Goal: Information Seeking & Learning: Learn about a topic

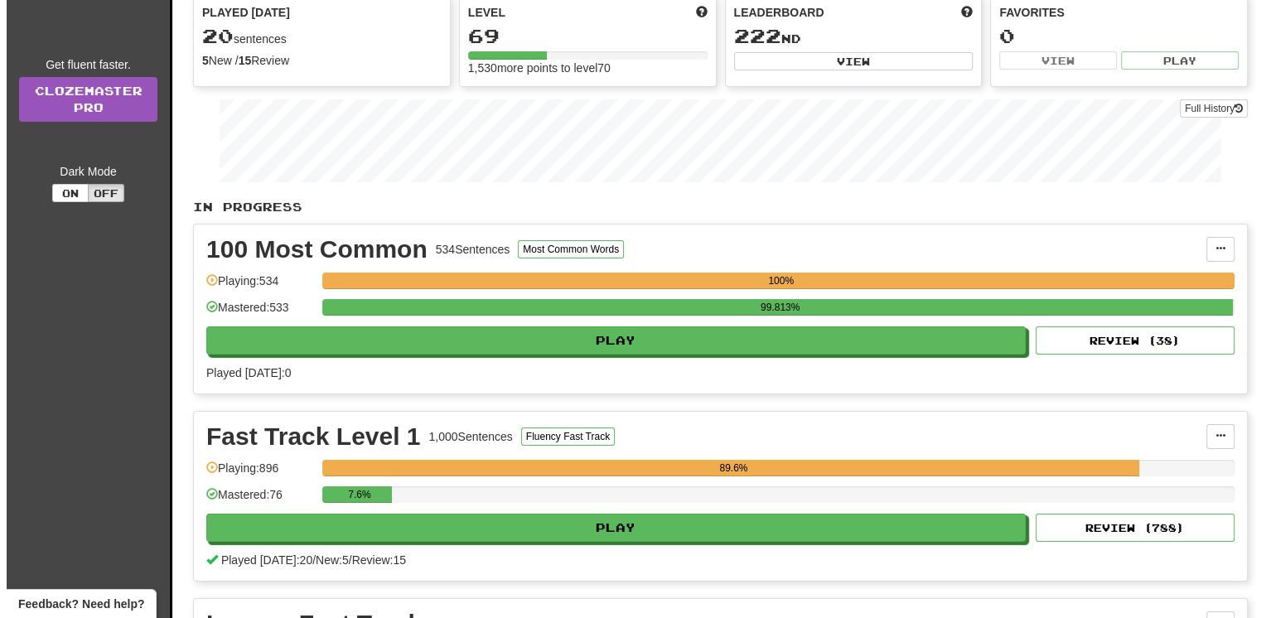
scroll to position [166, 0]
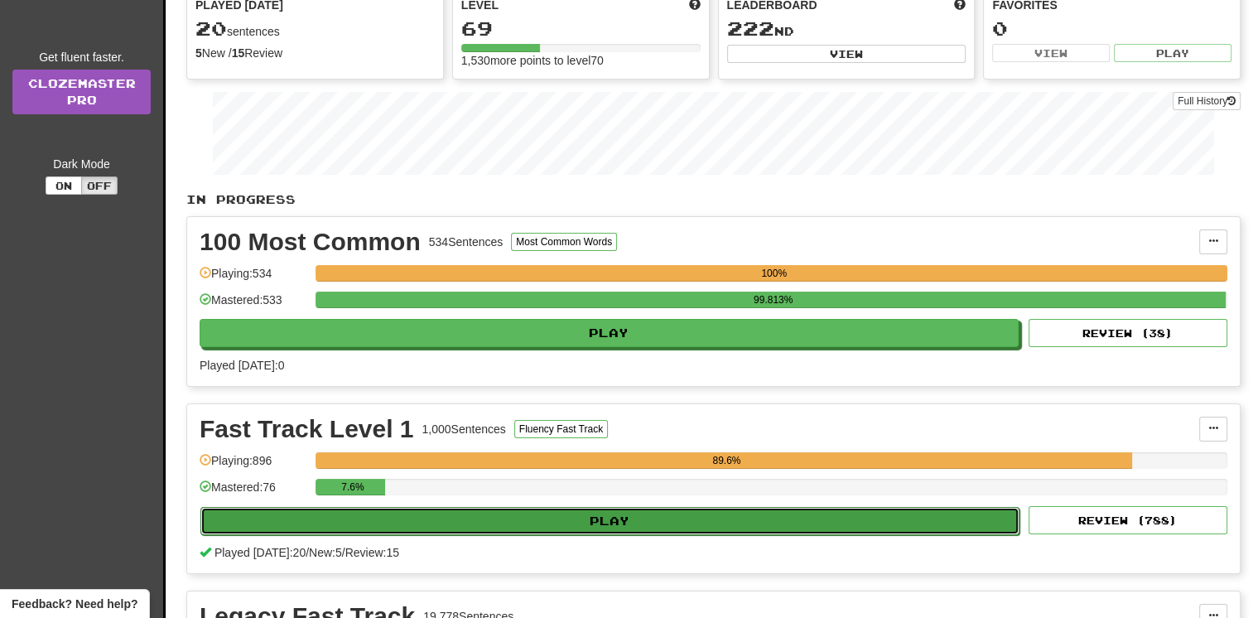
click at [566, 528] on button "Play" at bounding box center [609, 521] width 819 height 28
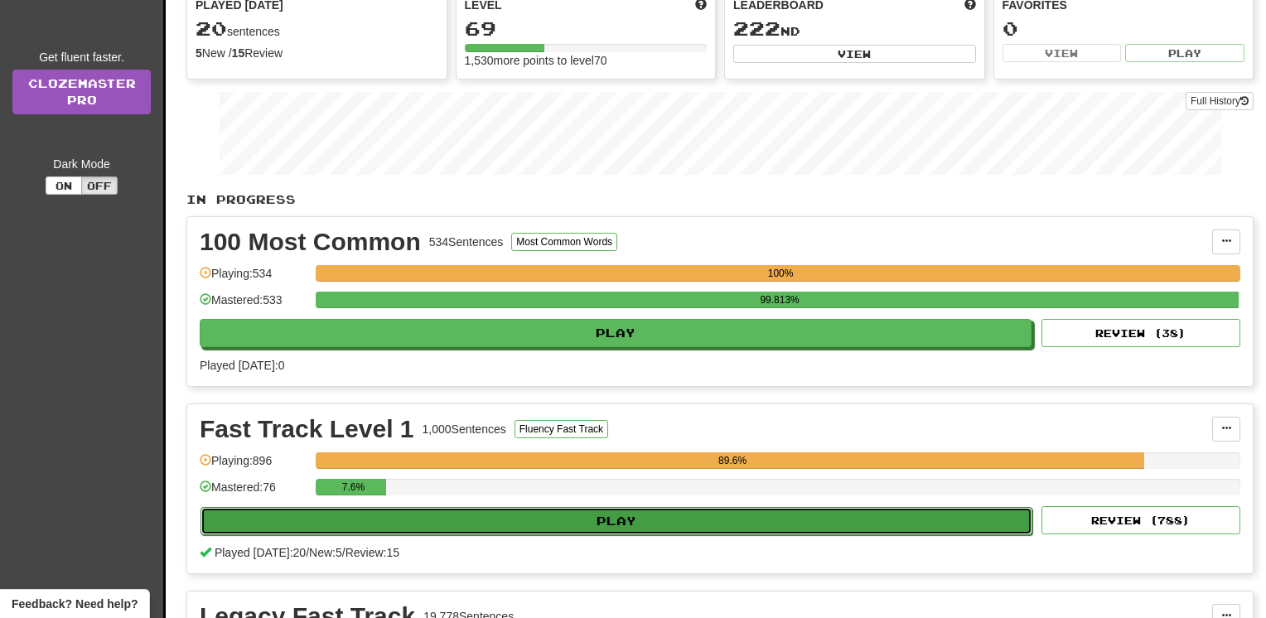
select select "**"
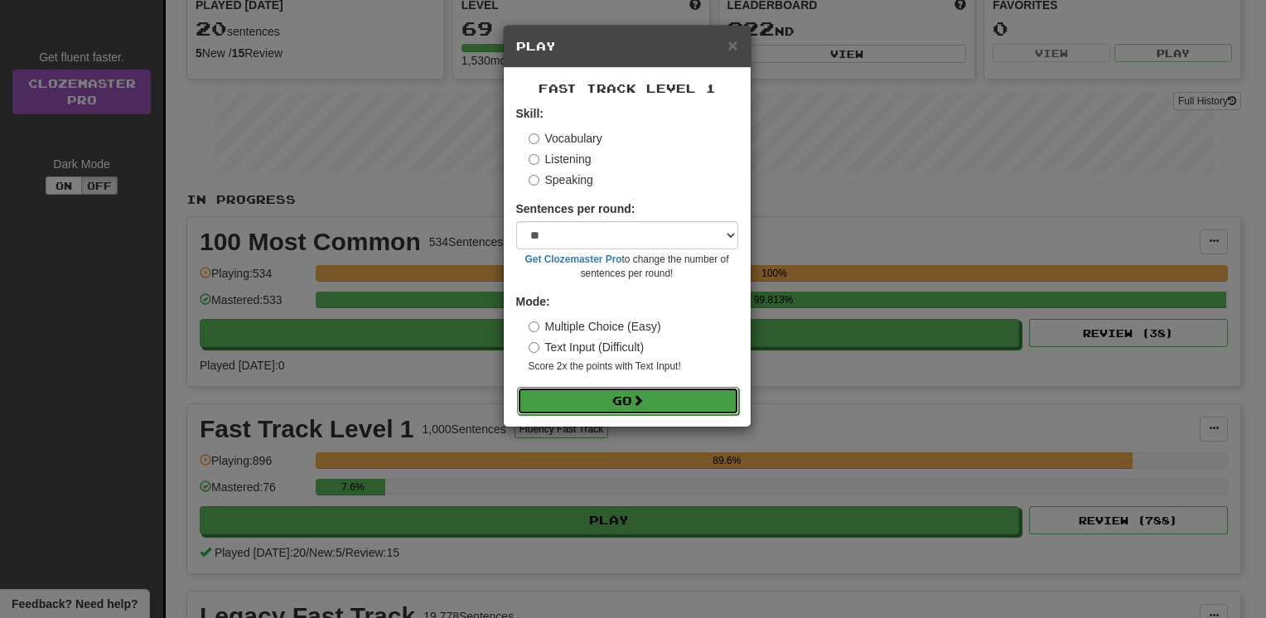
click at [572, 403] on button "Go" at bounding box center [628, 401] width 222 height 28
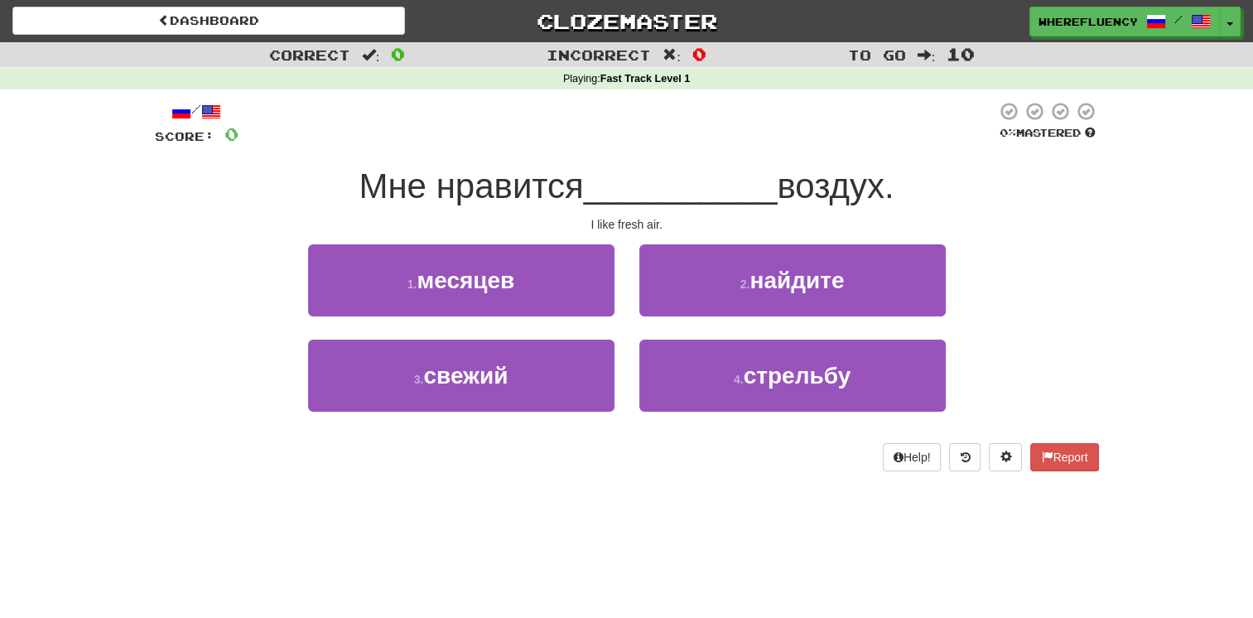
drag, startPoint x: 0, startPoint y: 336, endPoint x: 30, endPoint y: 338, distance: 29.9
click at [0, 336] on html "Dashboard Clozemaster wherefluency / Toggle Dropdown Dashboard Leaderboard Acti…" at bounding box center [626, 603] width 1253 height 1206
click at [53, 275] on div "Correct : 0 Incorrect : 0 To go : 10 Playing : Fast Track Level 1 / Score: 0 0 …" at bounding box center [626, 268] width 1253 height 452
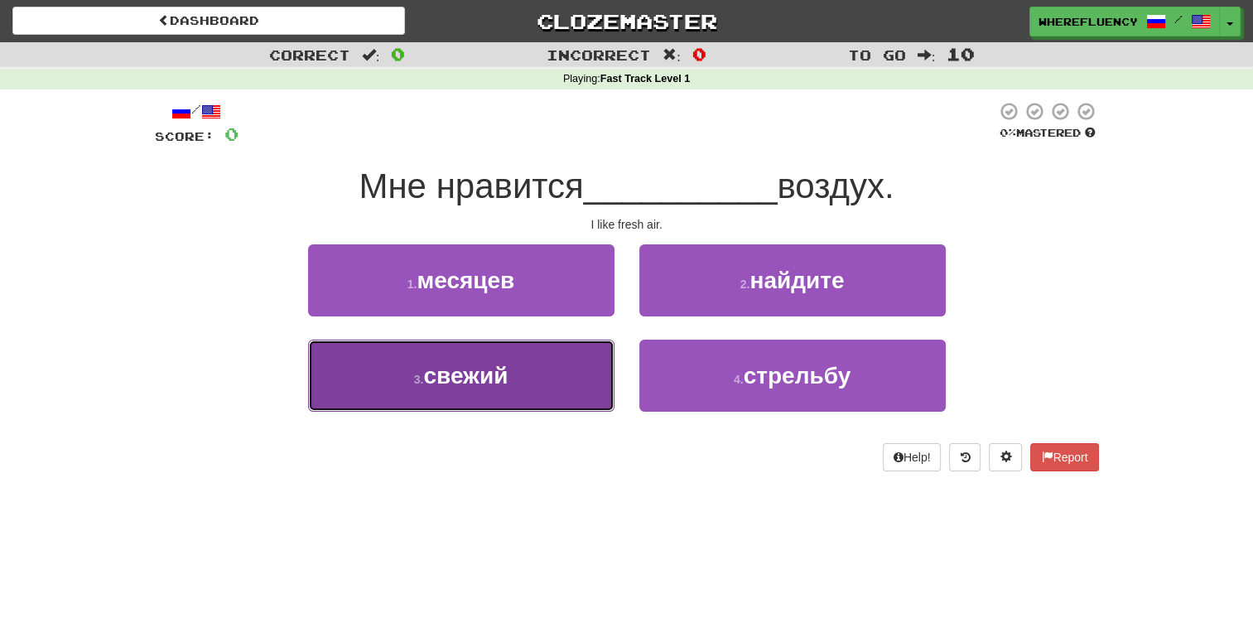
click at [532, 363] on button "3 . свежий" at bounding box center [461, 376] width 306 height 72
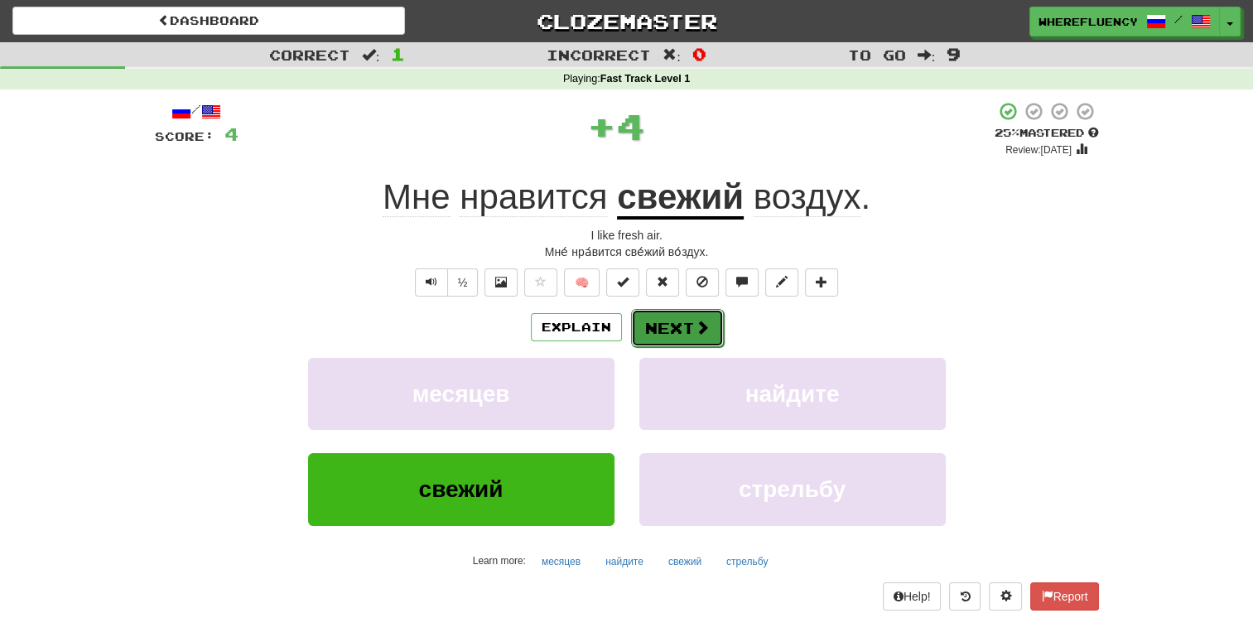
click at [663, 335] on button "Next" at bounding box center [677, 328] width 93 height 38
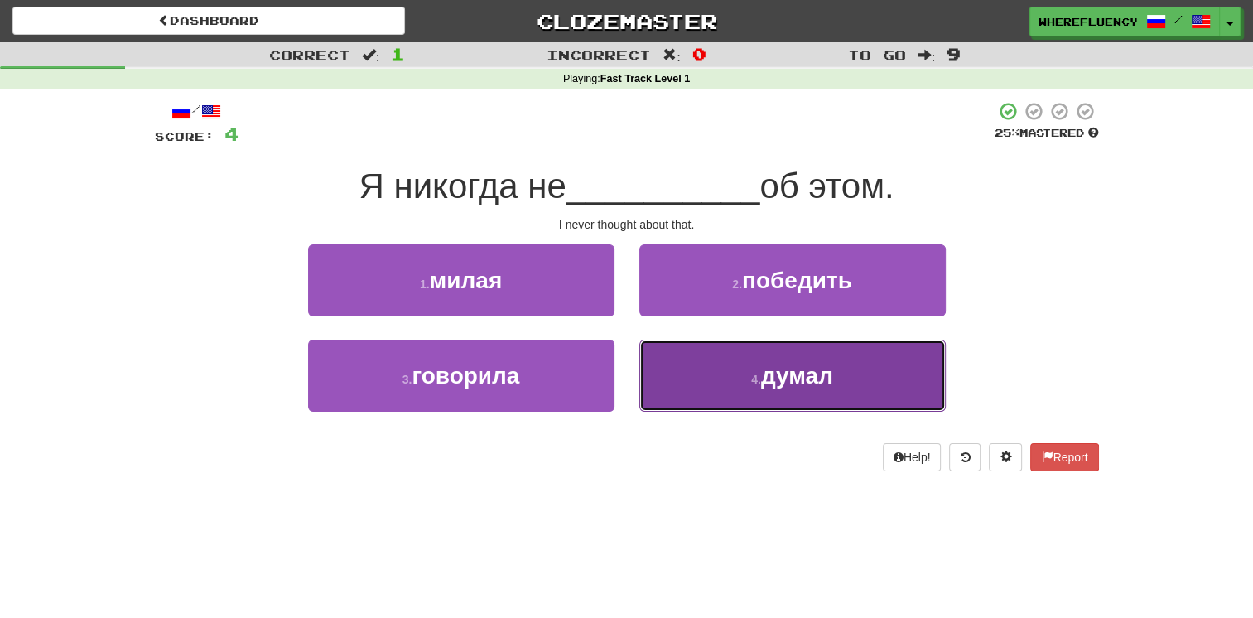
click at [742, 389] on button "4 . думал" at bounding box center [792, 376] width 306 height 72
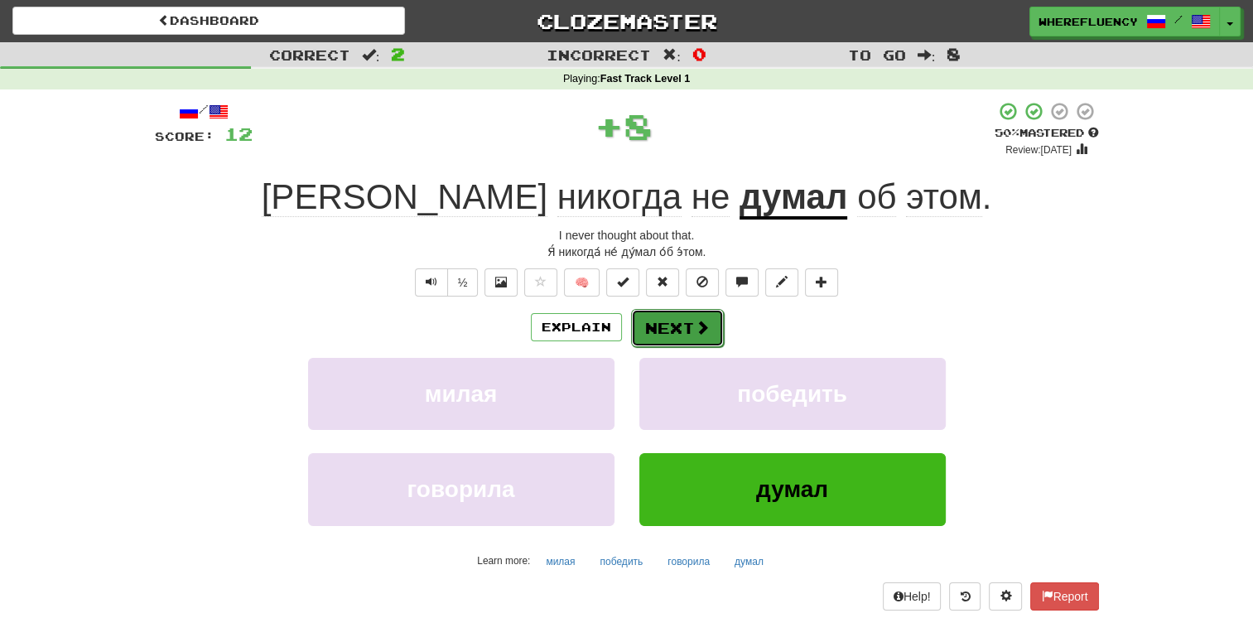
click at [676, 321] on button "Next" at bounding box center [677, 328] width 93 height 38
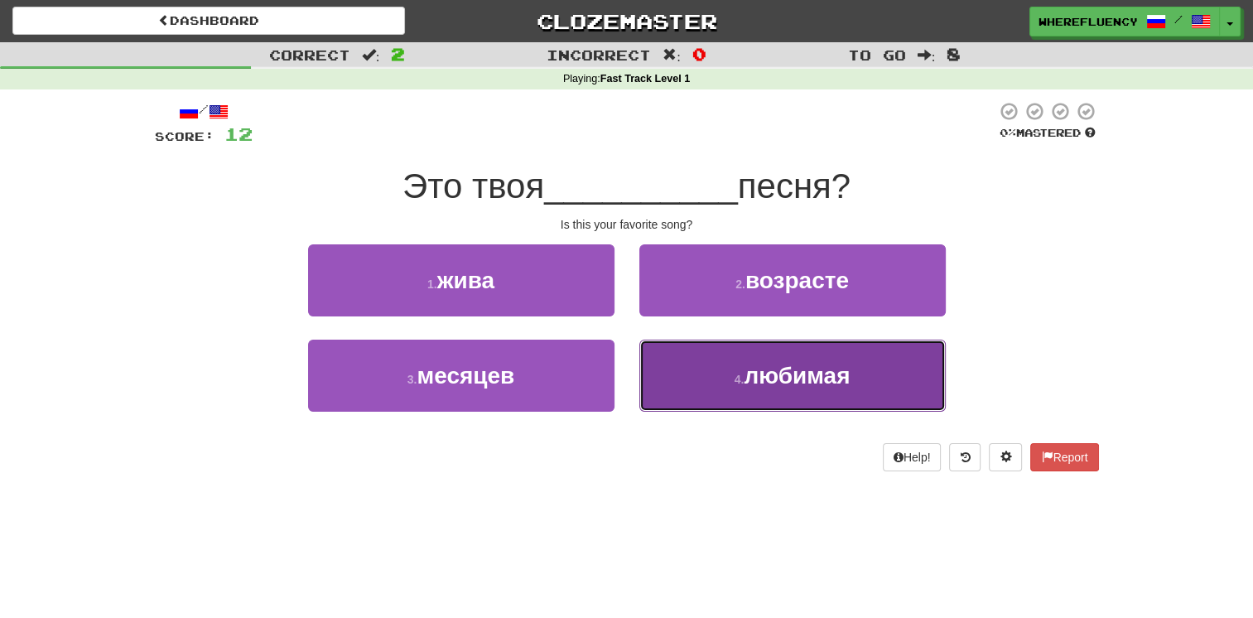
click at [748, 372] on span "любимая" at bounding box center [797, 376] width 106 height 26
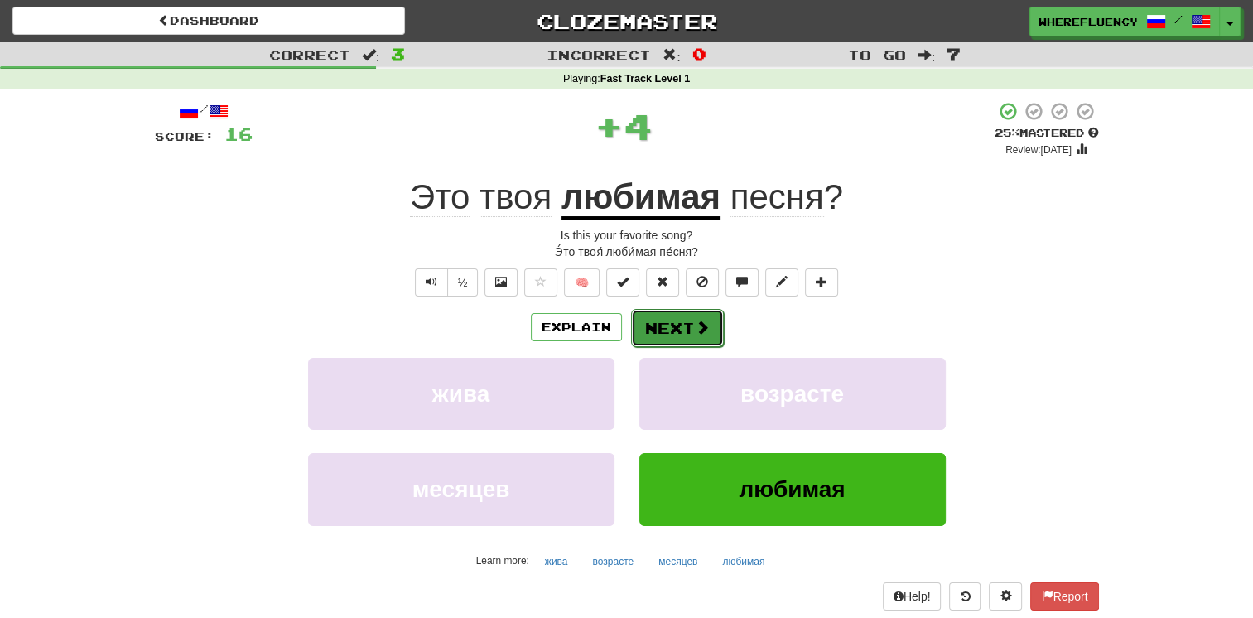
click at [678, 341] on button "Next" at bounding box center [677, 328] width 93 height 38
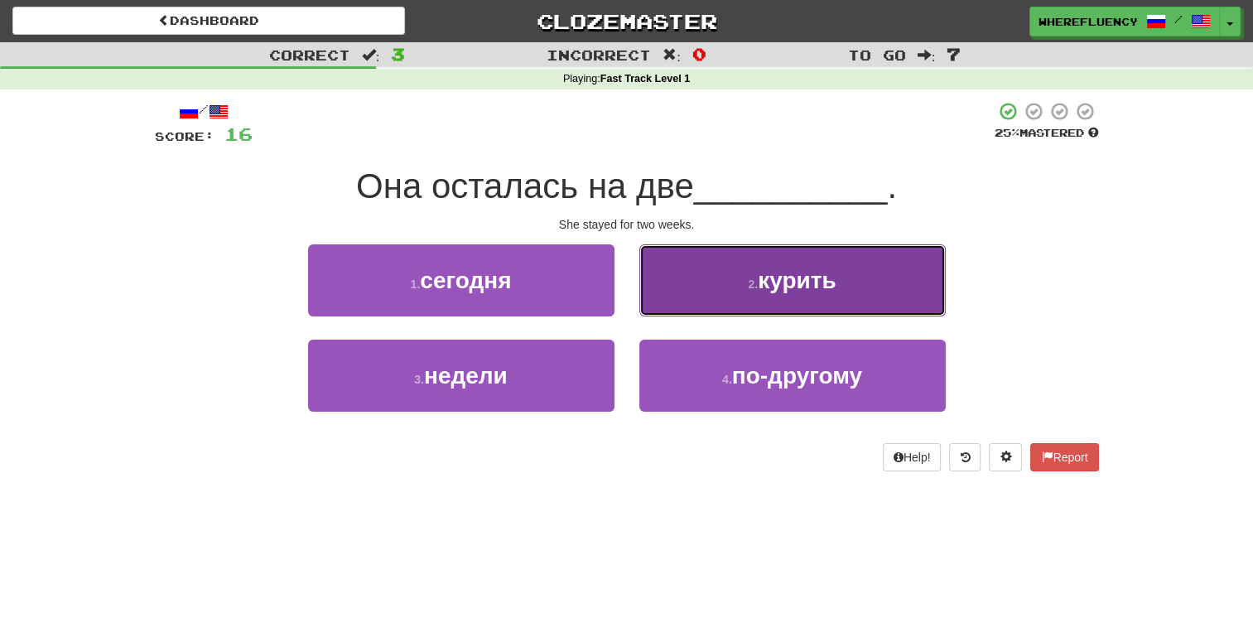
click at [742, 302] on button "2 . курить" at bounding box center [792, 280] width 306 height 72
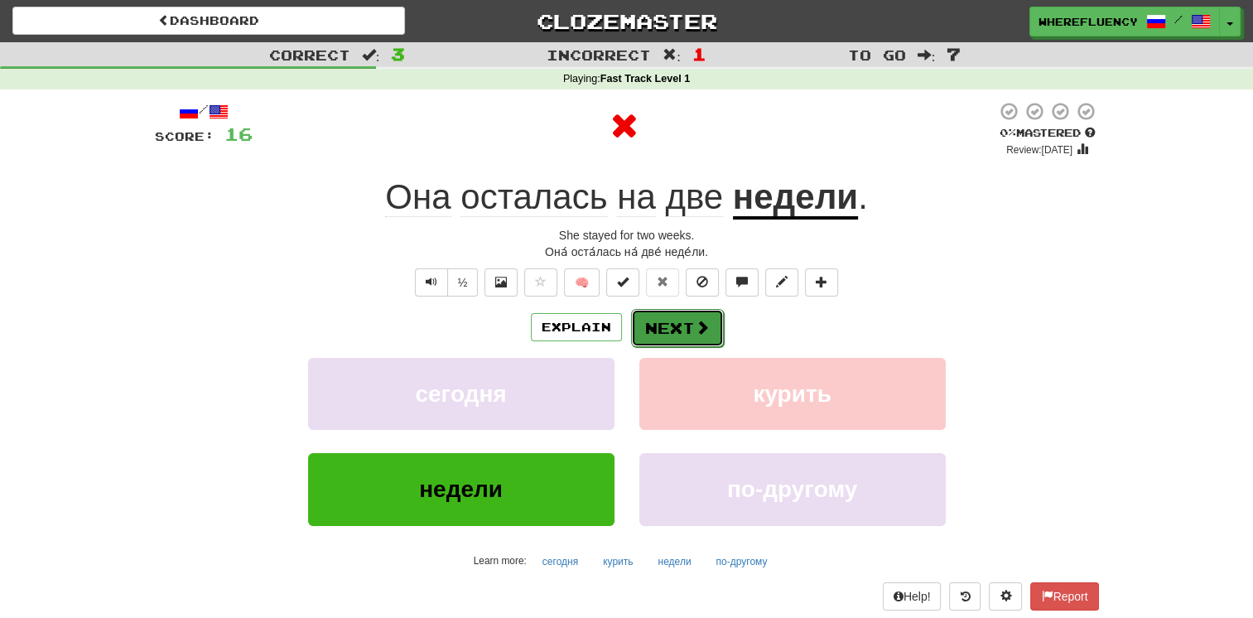
click at [683, 335] on button "Next" at bounding box center [677, 328] width 93 height 38
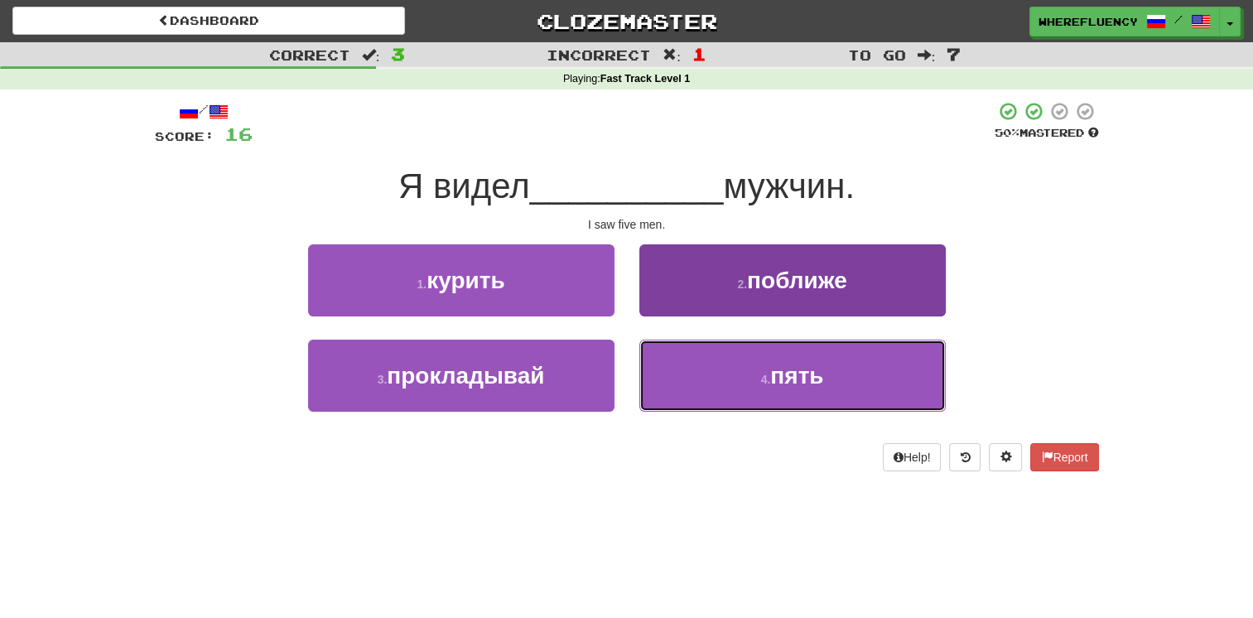
drag, startPoint x: 692, startPoint y: 384, endPoint x: 686, endPoint y: 365, distance: 19.1
click at [690, 384] on button "4 . пять" at bounding box center [792, 376] width 306 height 72
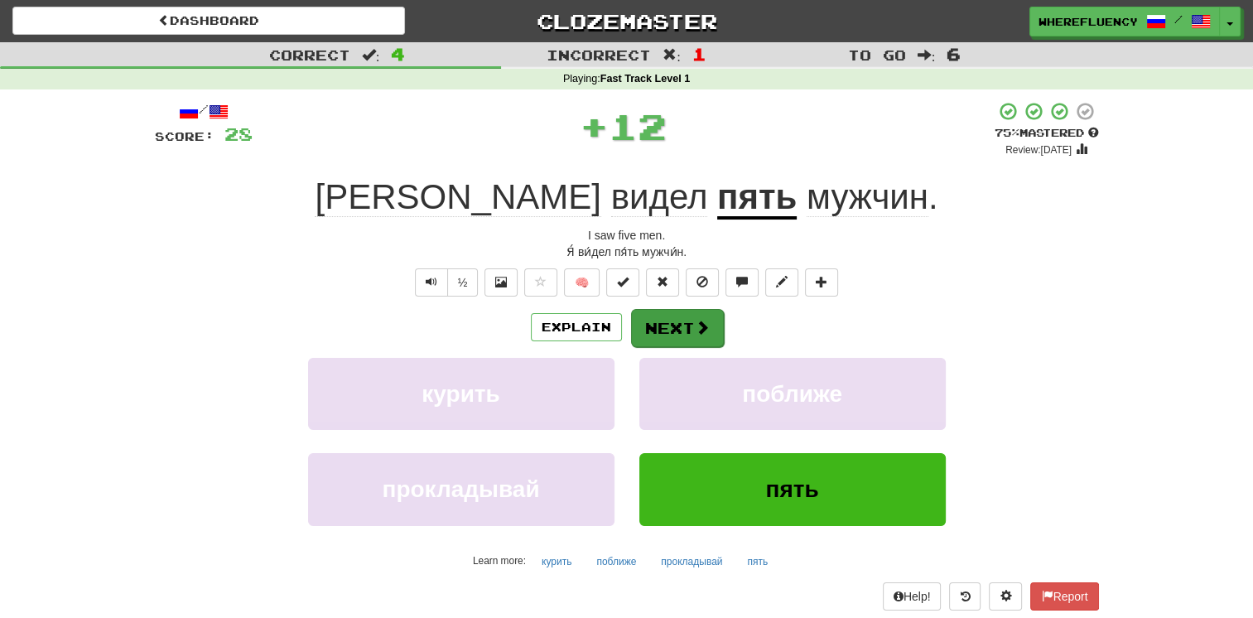
drag, startPoint x: 689, startPoint y: 346, endPoint x: 680, endPoint y: 340, distance: 11.3
click at [688, 345] on div "Explain Next курить поближе прокладывай пять Learn more: курить поближе проклад…" at bounding box center [627, 441] width 944 height 266
click at [679, 334] on button "Next" at bounding box center [677, 328] width 93 height 38
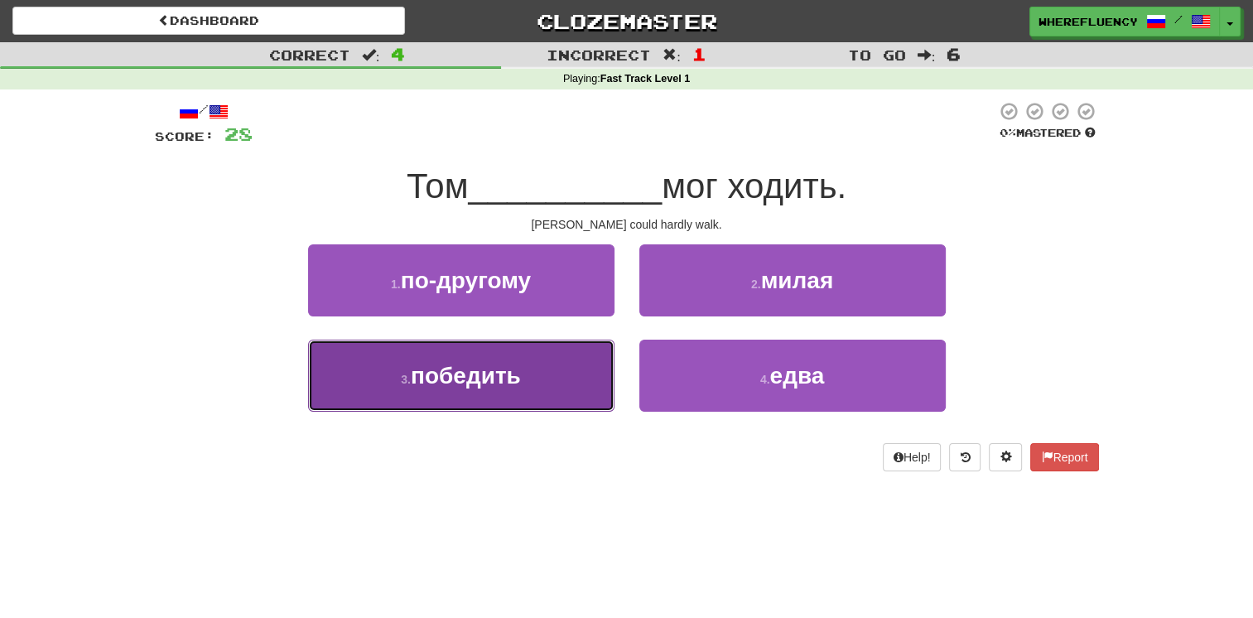
click at [553, 369] on button "3 . победить" at bounding box center [461, 376] width 306 height 72
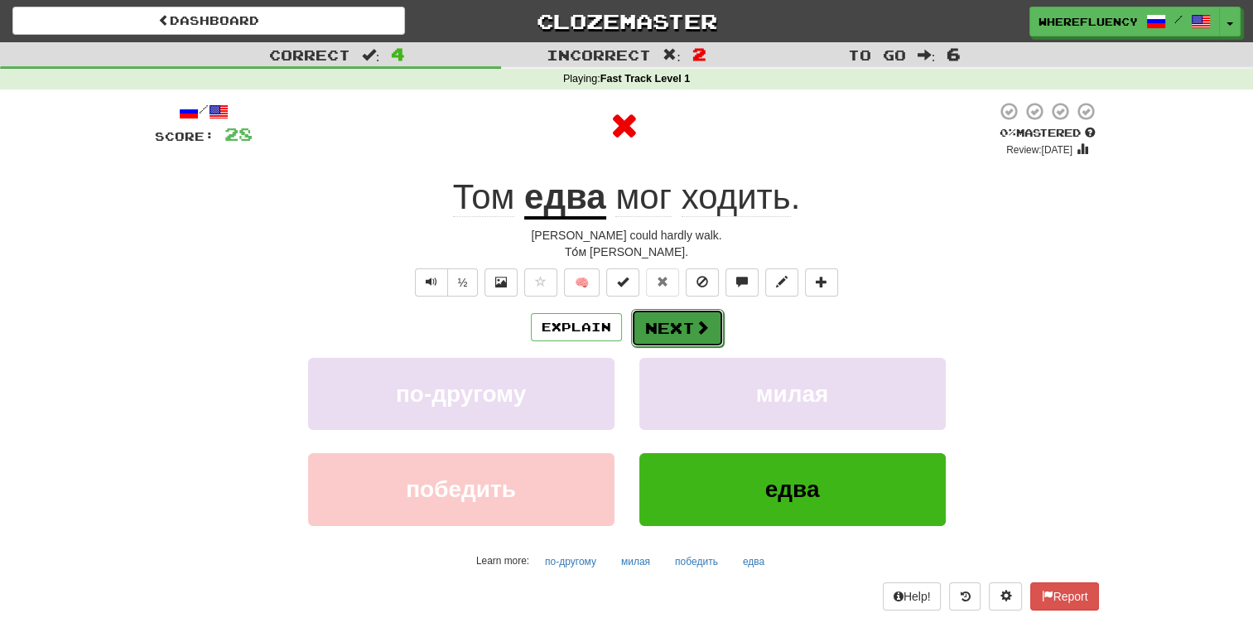
click at [638, 339] on button "Next" at bounding box center [677, 328] width 93 height 38
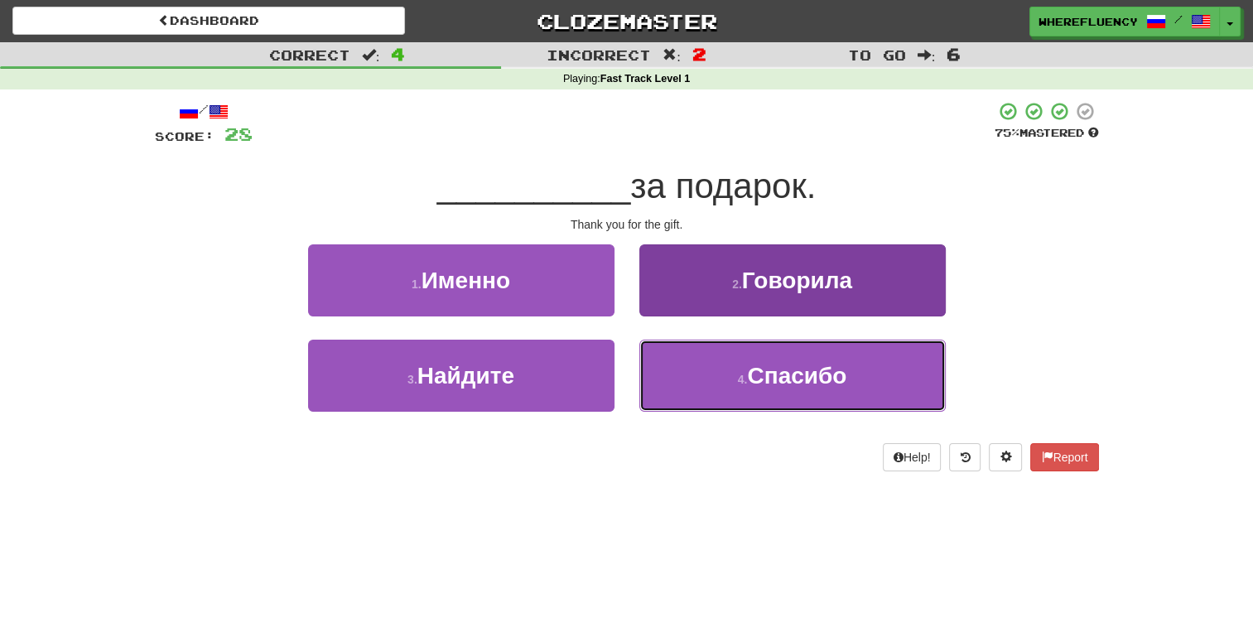
drag, startPoint x: 759, startPoint y: 372, endPoint x: 736, endPoint y: 372, distance: 23.2
click at [756, 373] on span "Спасибо" at bounding box center [796, 376] width 99 height 26
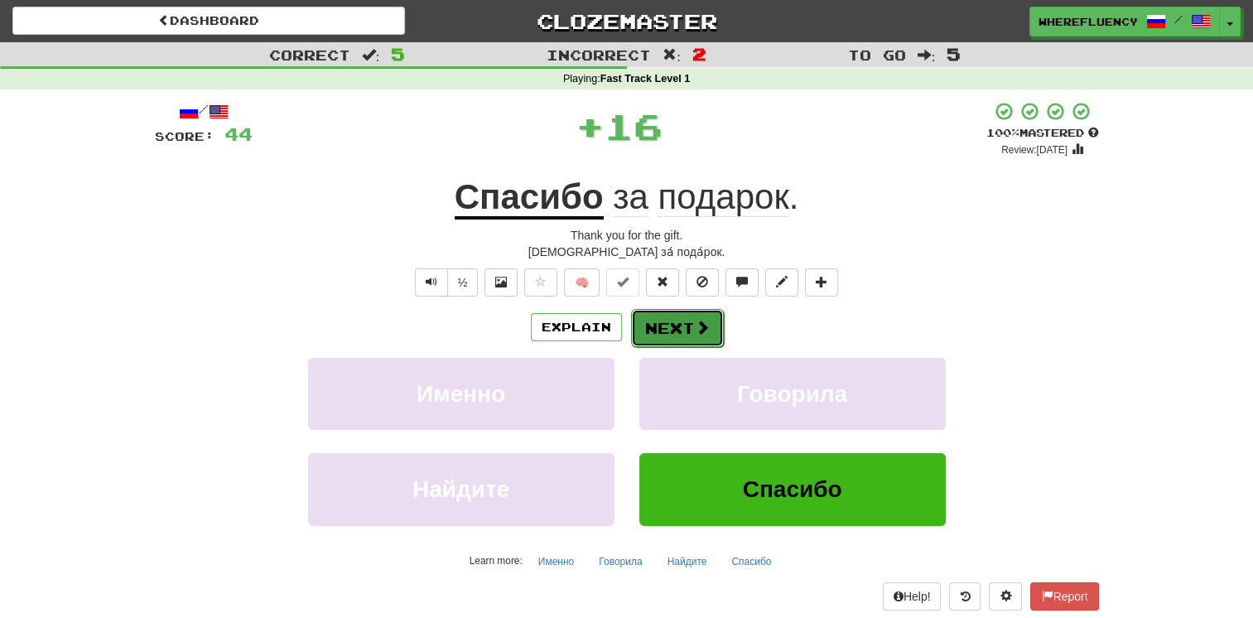
click at [678, 321] on button "Next" at bounding box center [677, 328] width 93 height 38
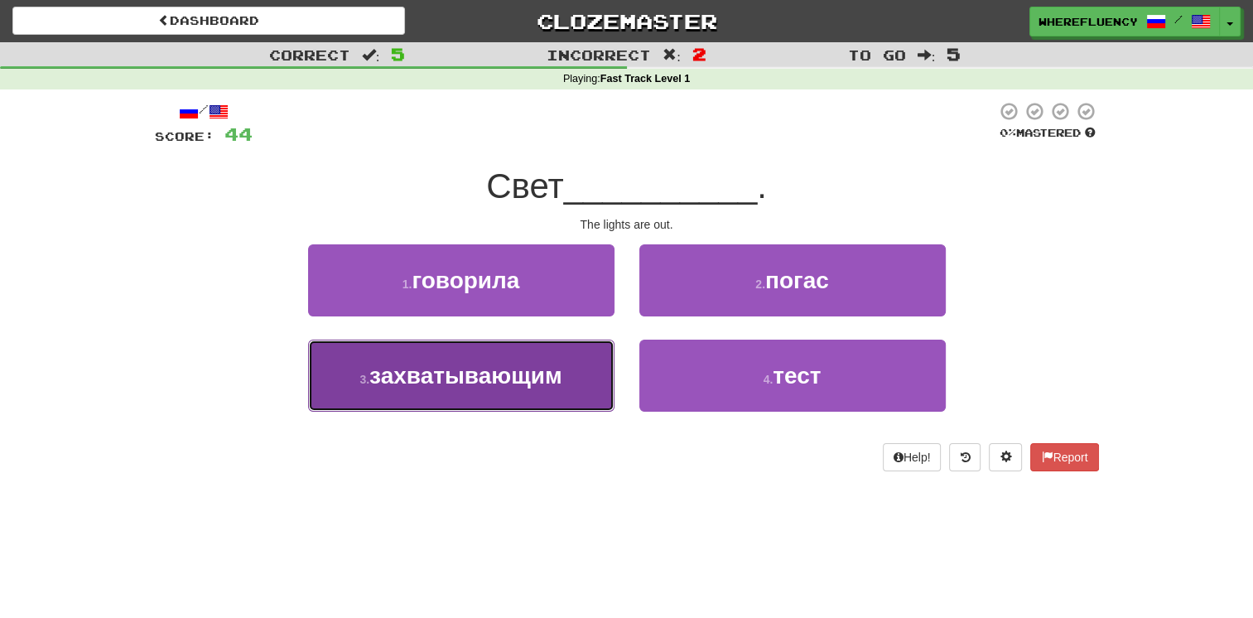
click at [543, 370] on span "захватывающим" at bounding box center [465, 376] width 193 height 26
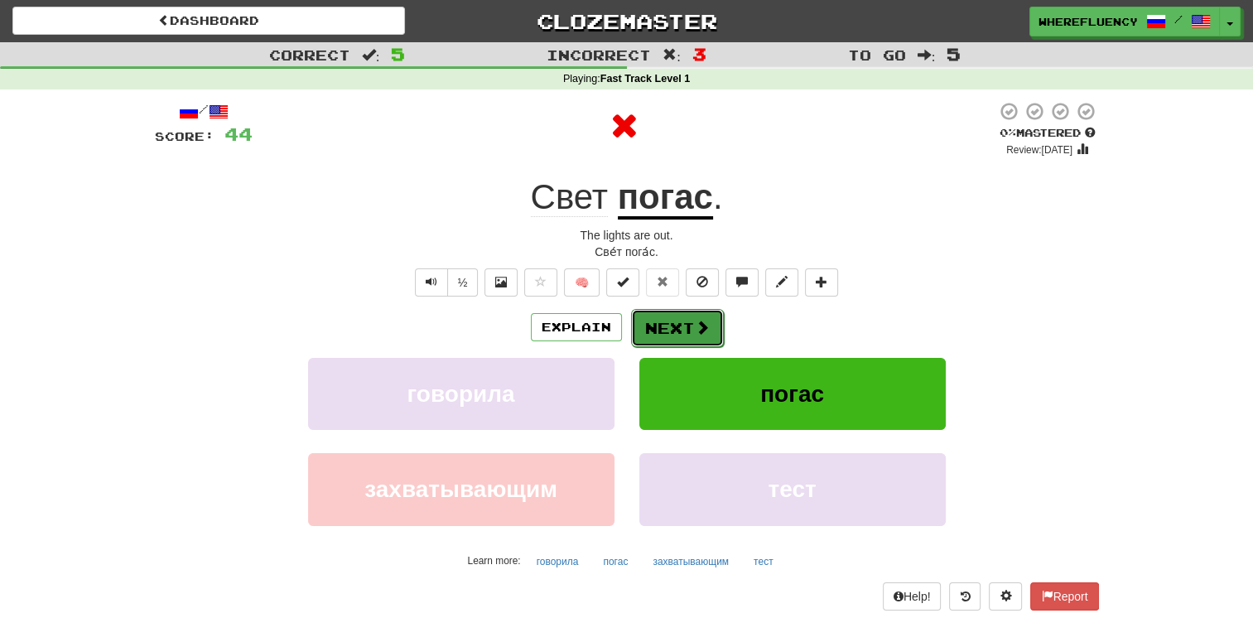
click at [663, 343] on button "Next" at bounding box center [677, 328] width 93 height 38
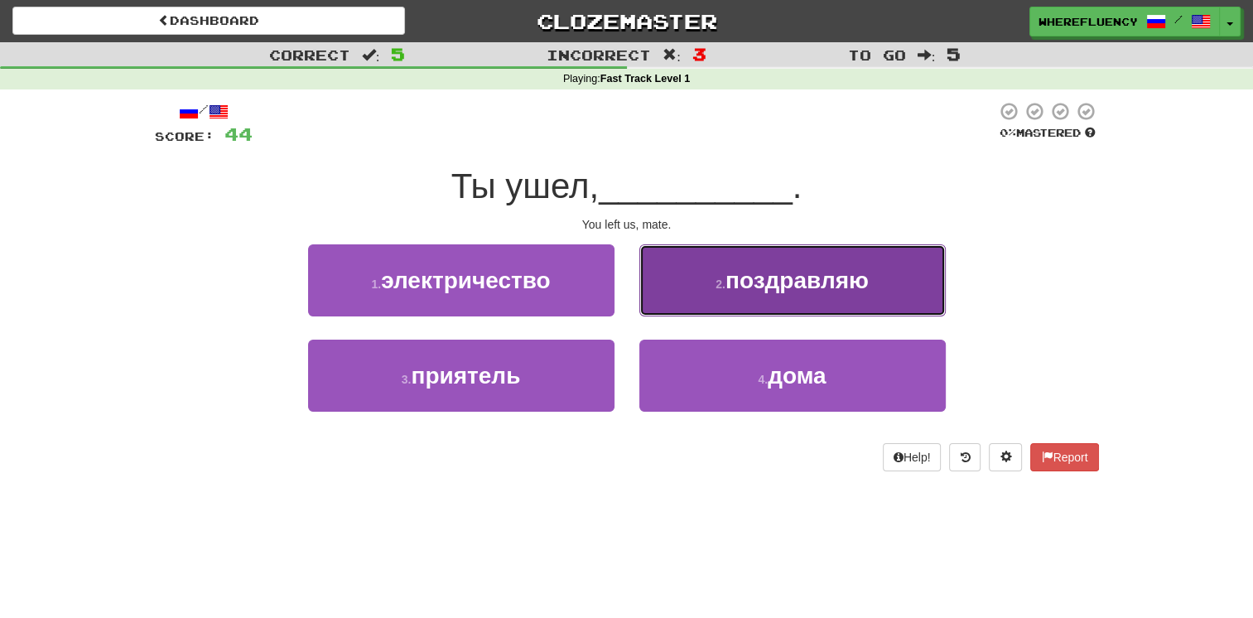
click at [685, 286] on button "2 . поздравляю" at bounding box center [792, 280] width 306 height 72
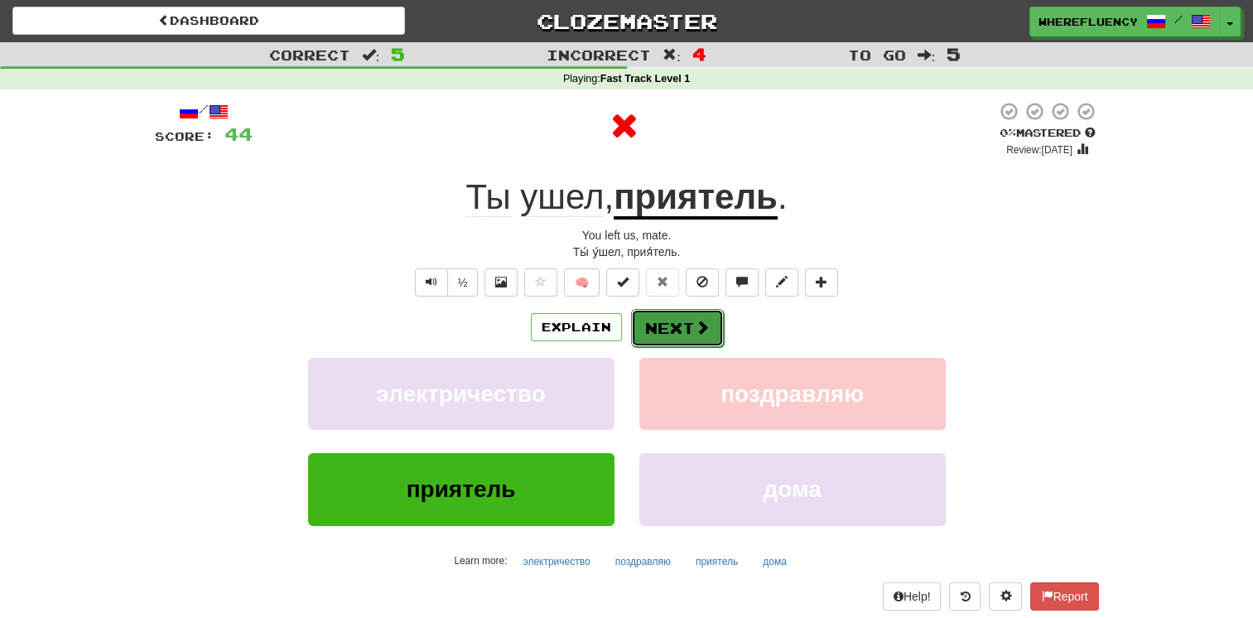
click at [682, 323] on button "Next" at bounding box center [677, 328] width 93 height 38
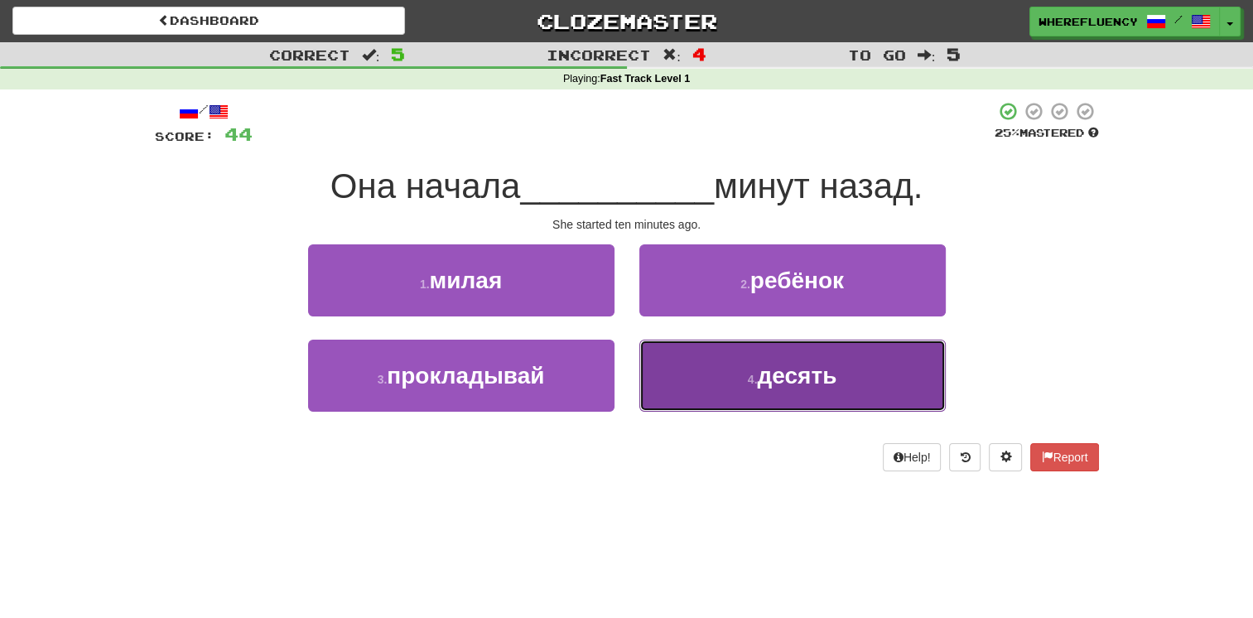
drag, startPoint x: 670, startPoint y: 362, endPoint x: 661, endPoint y: 349, distance: 16.1
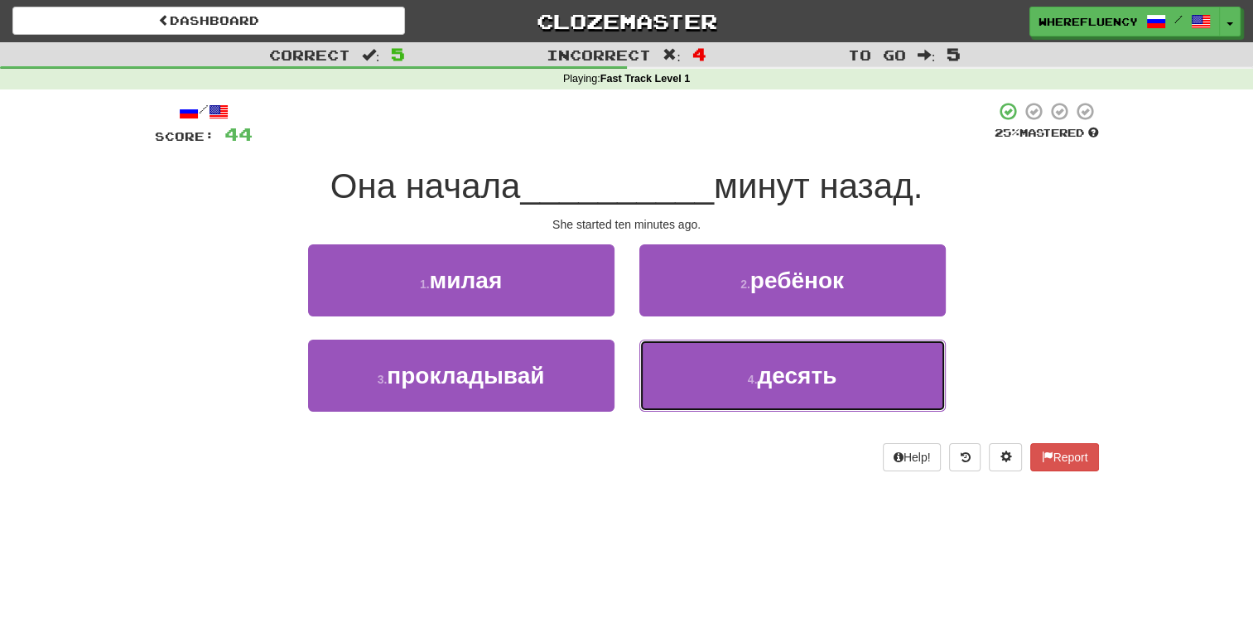
click at [670, 361] on button "4 . десять" at bounding box center [792, 376] width 306 height 72
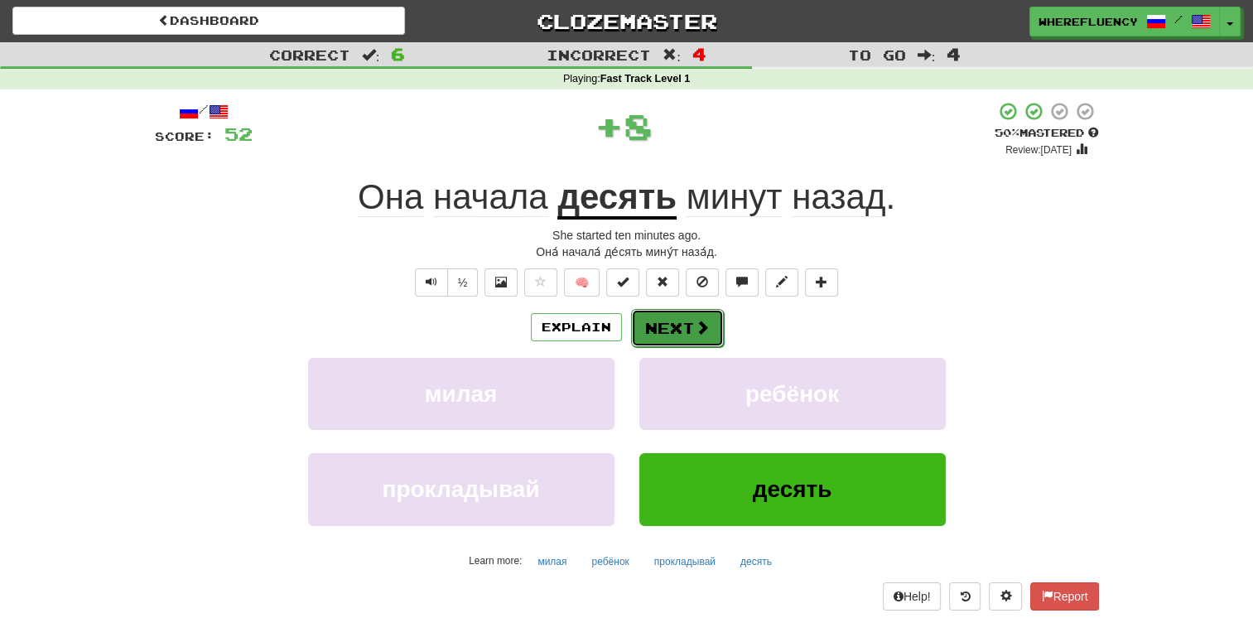
click at [668, 312] on button "Next" at bounding box center [677, 328] width 93 height 38
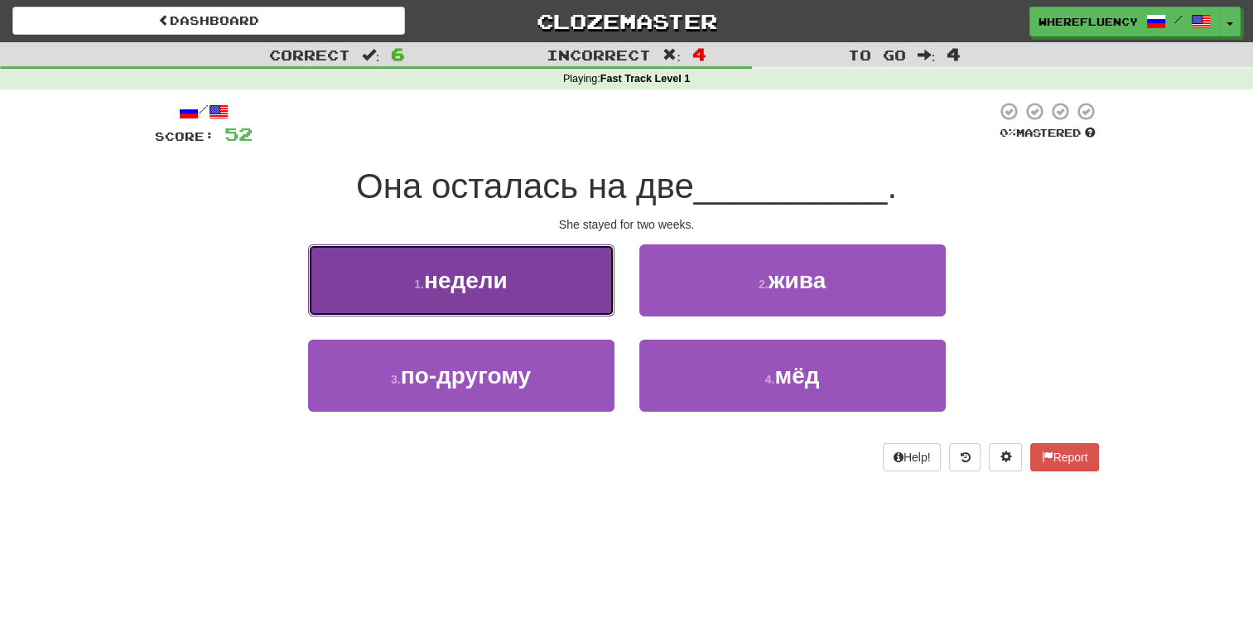
click at [572, 275] on button "1 . недели" at bounding box center [461, 280] width 306 height 72
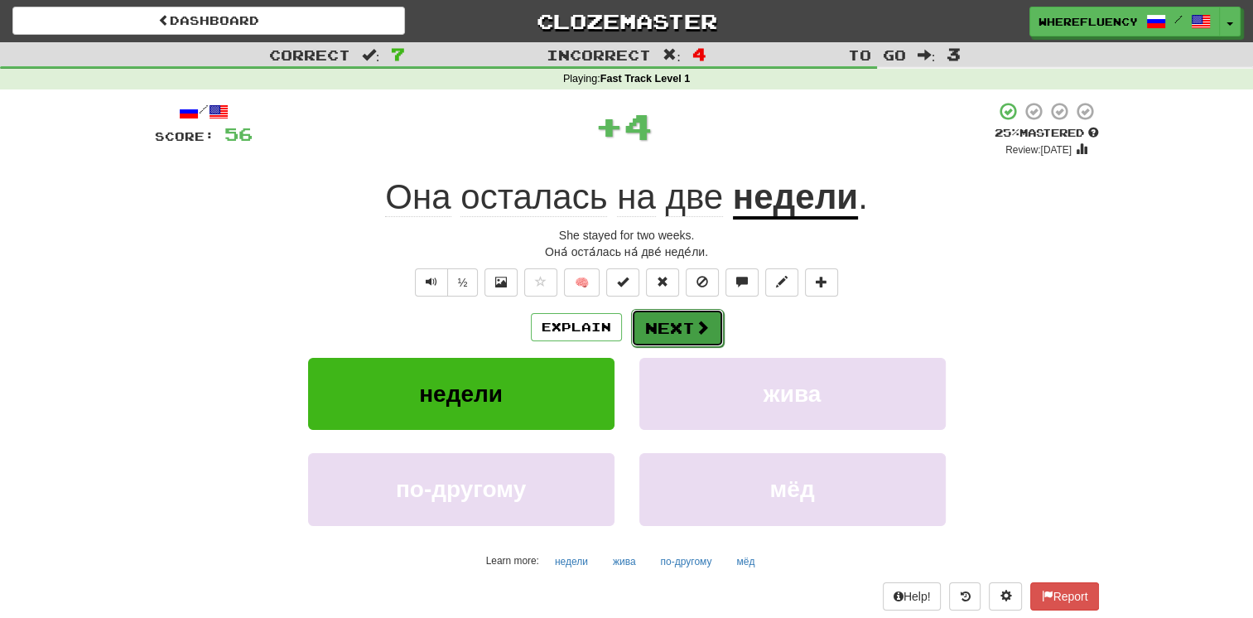
click at [688, 319] on button "Next" at bounding box center [677, 328] width 93 height 38
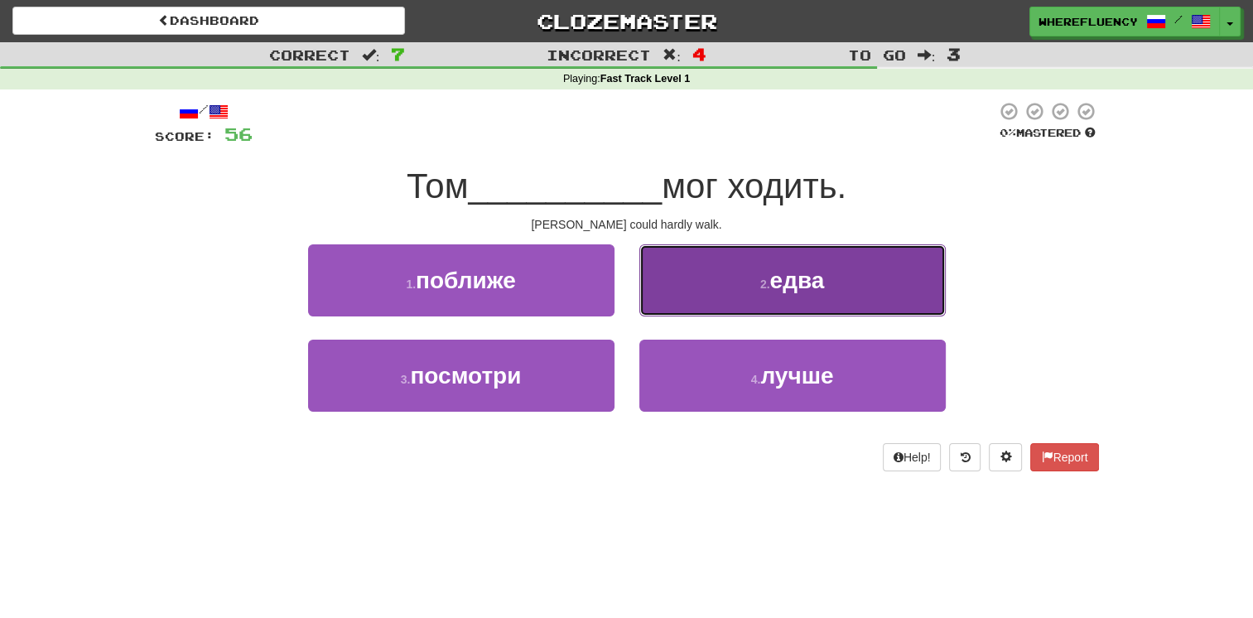
click at [692, 308] on button "2 . едва" at bounding box center [792, 280] width 306 height 72
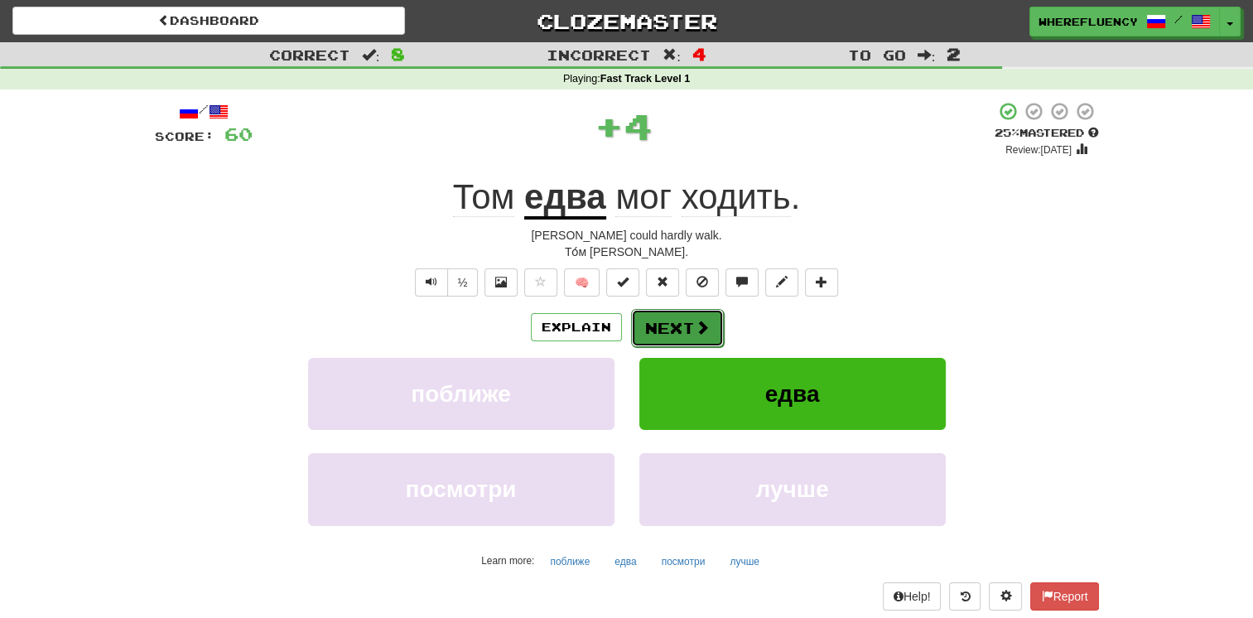
click at [686, 331] on button "Next" at bounding box center [677, 328] width 93 height 38
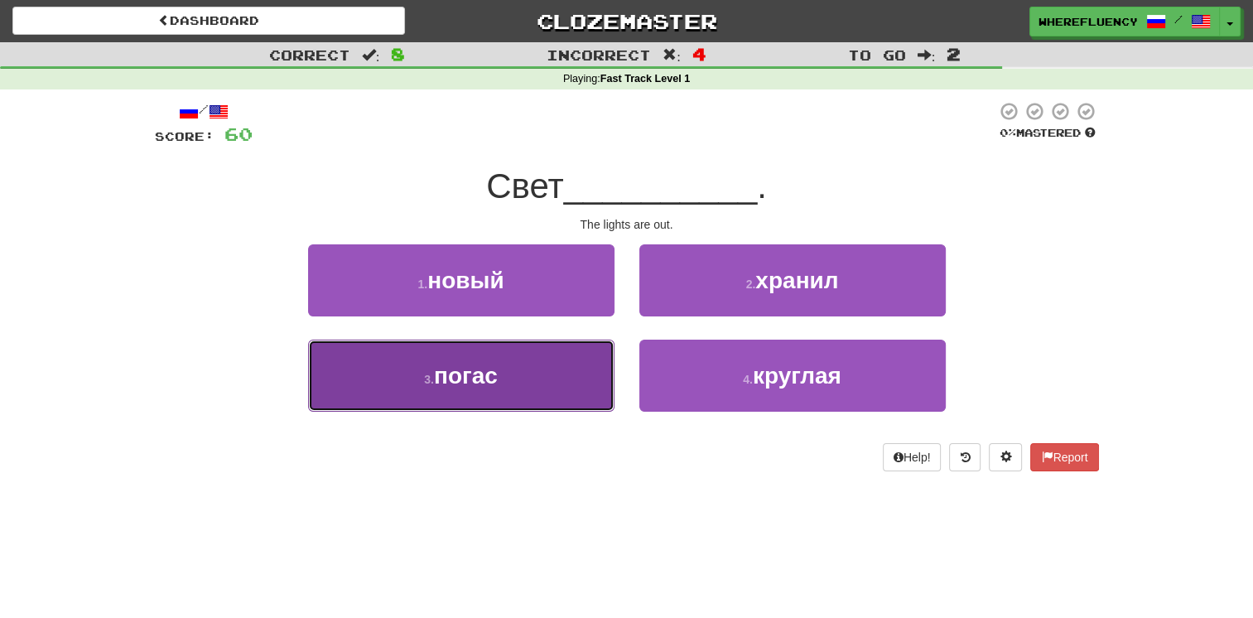
click at [567, 373] on button "3 . погас" at bounding box center [461, 376] width 306 height 72
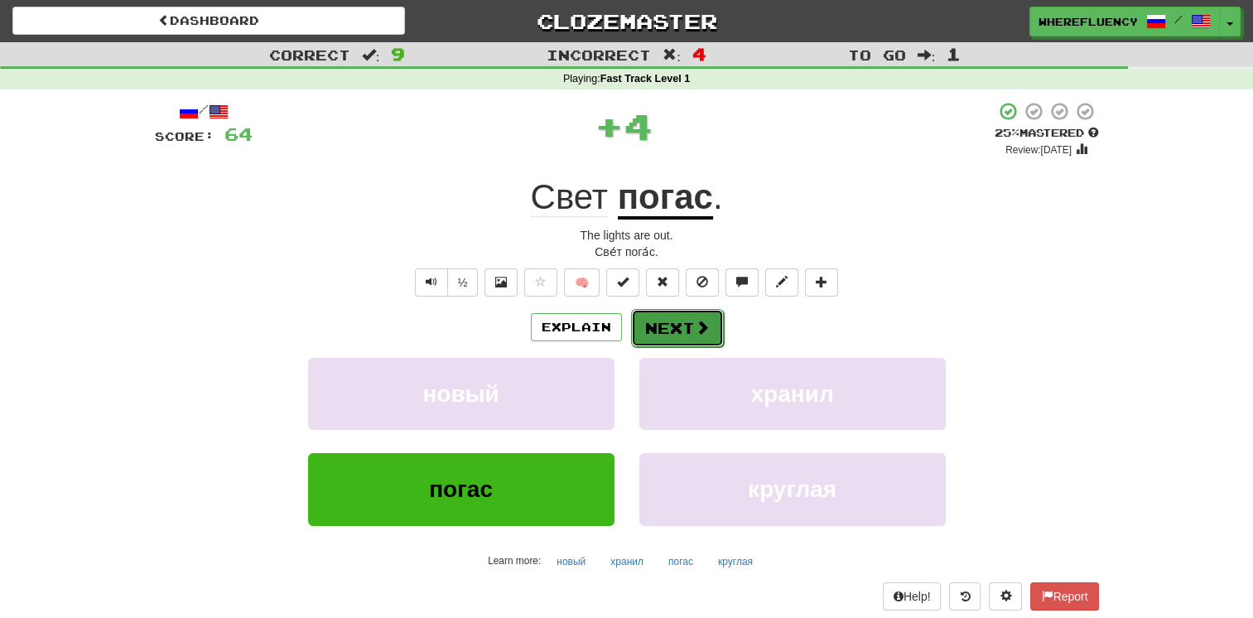
click at [665, 335] on button "Next" at bounding box center [677, 328] width 93 height 38
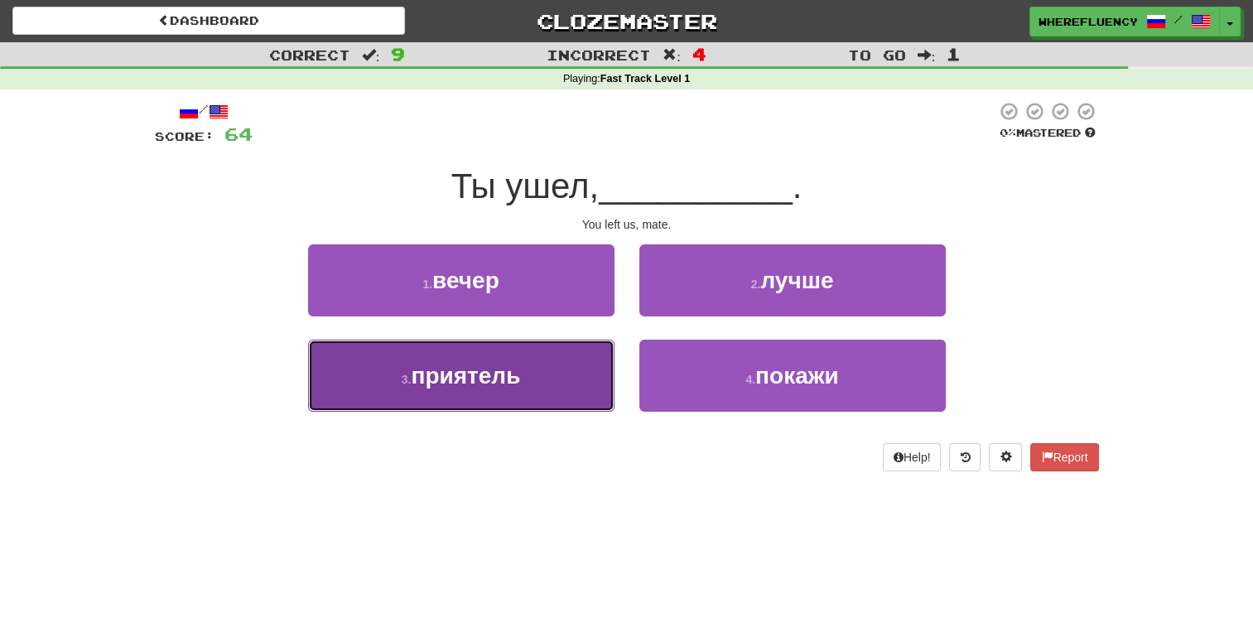
drag, startPoint x: 596, startPoint y: 387, endPoint x: 634, endPoint y: 368, distance: 41.9
click at [596, 386] on button "3 . приятель" at bounding box center [461, 376] width 306 height 72
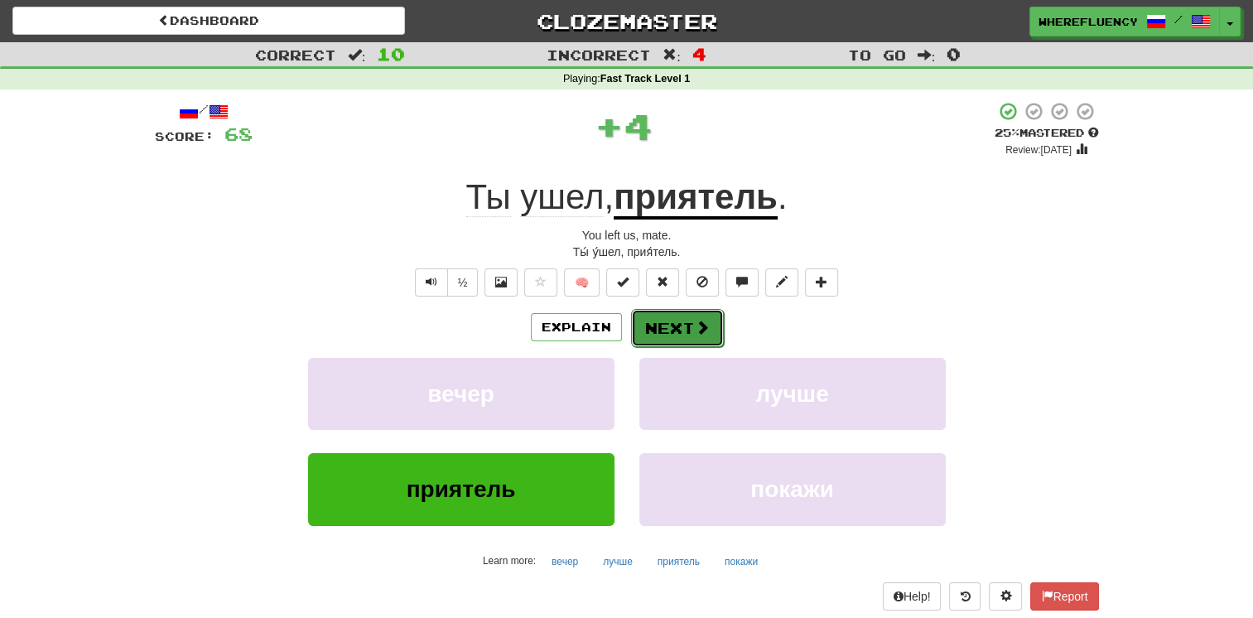
click at [681, 336] on button "Next" at bounding box center [677, 328] width 93 height 38
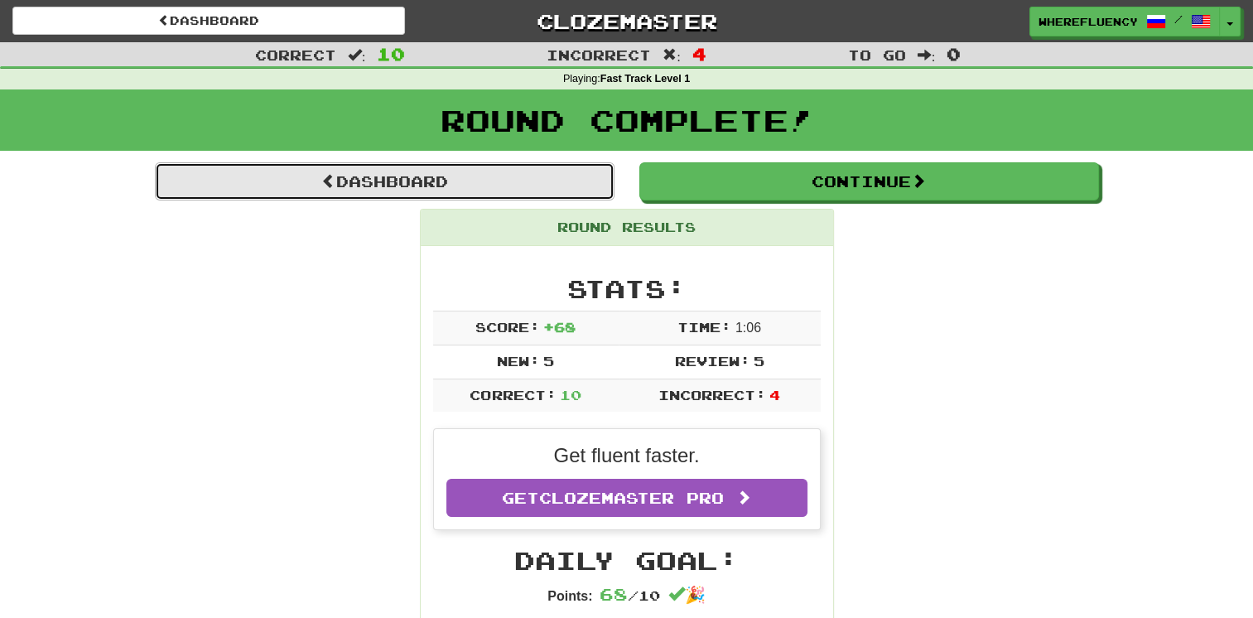
click at [406, 187] on link "Dashboard" at bounding box center [385, 181] width 460 height 38
